Goal: Information Seeking & Learning: Learn about a topic

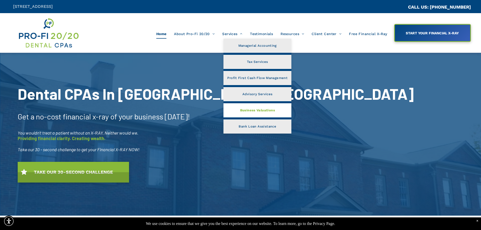
click at [261, 113] on span "Business Valuations" at bounding box center [257, 110] width 35 height 7
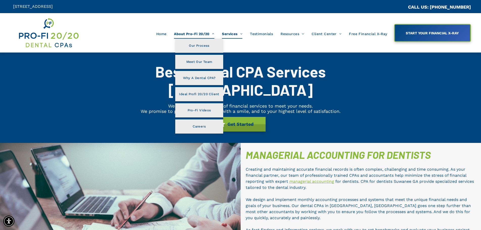
click at [183, 35] on span "About Pro-Fi 20/20" at bounding box center [194, 34] width 40 height 10
